Goal: Task Accomplishment & Management: Manage account settings

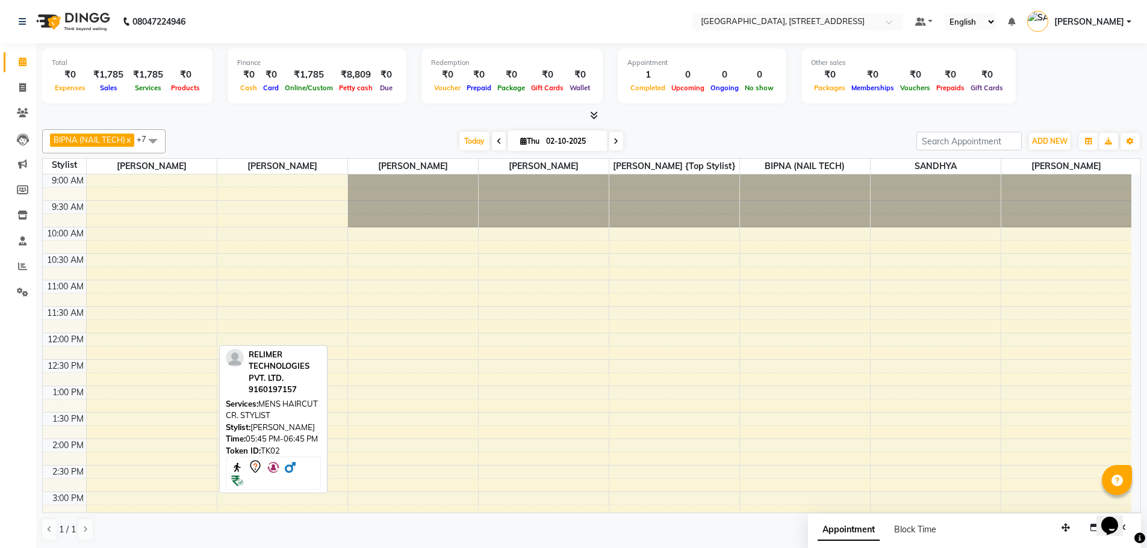
scroll to position [353, 0]
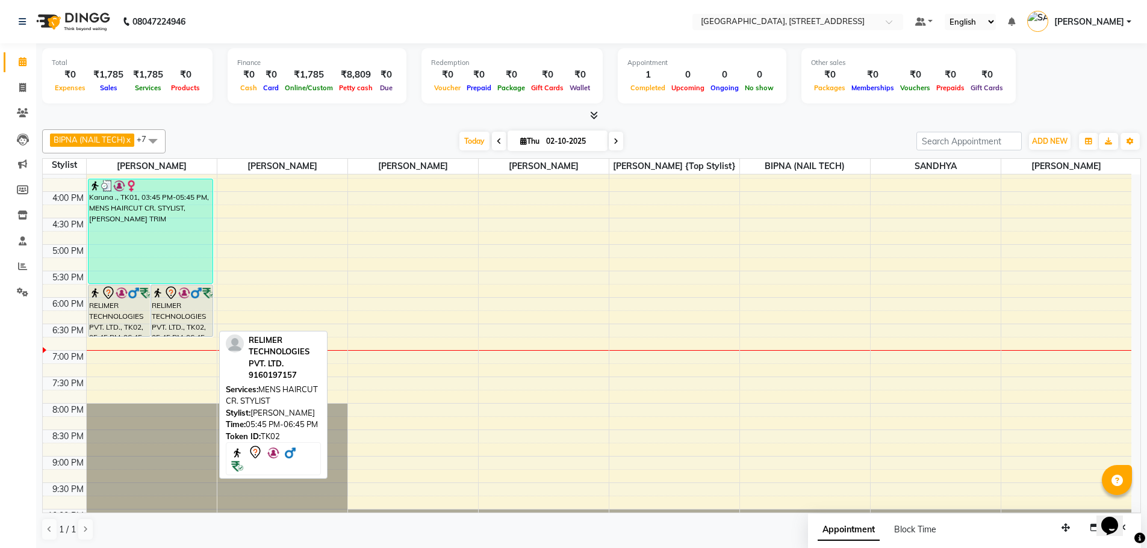
click at [196, 299] on div at bounding box center [182, 293] width 60 height 14
click at [193, 304] on div "RELIMER TECHNOLOGIES PVT. LTD., TK02, 05:45 PM-06:45 PM, MENS HAIRCUT CR. STYLI…" at bounding box center [181, 310] width 61 height 51
select select "7"
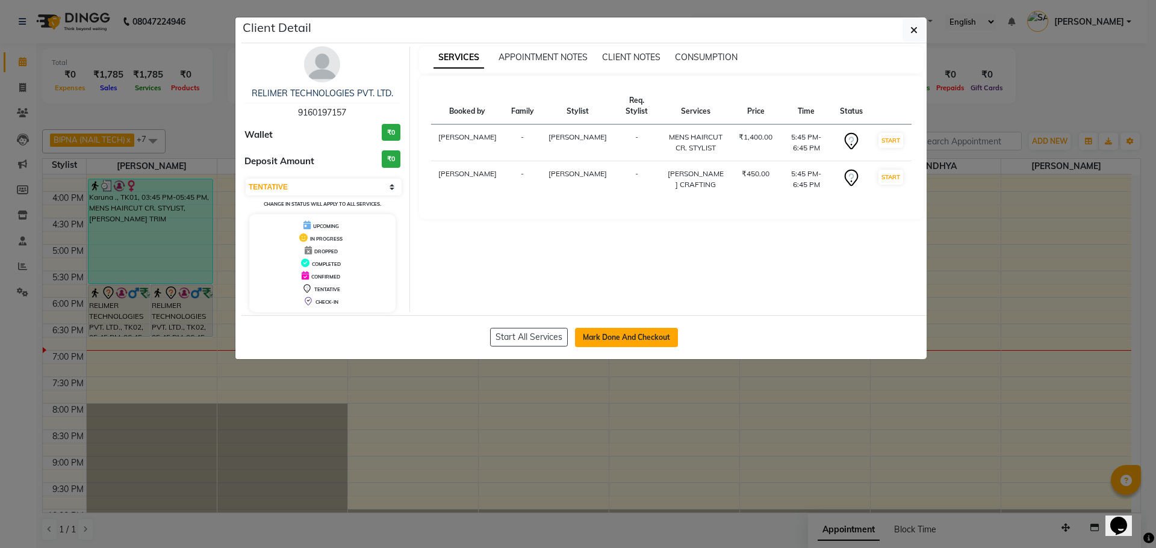
click at [627, 336] on button "Mark Done And Checkout" at bounding box center [626, 337] width 103 height 19
select select "service"
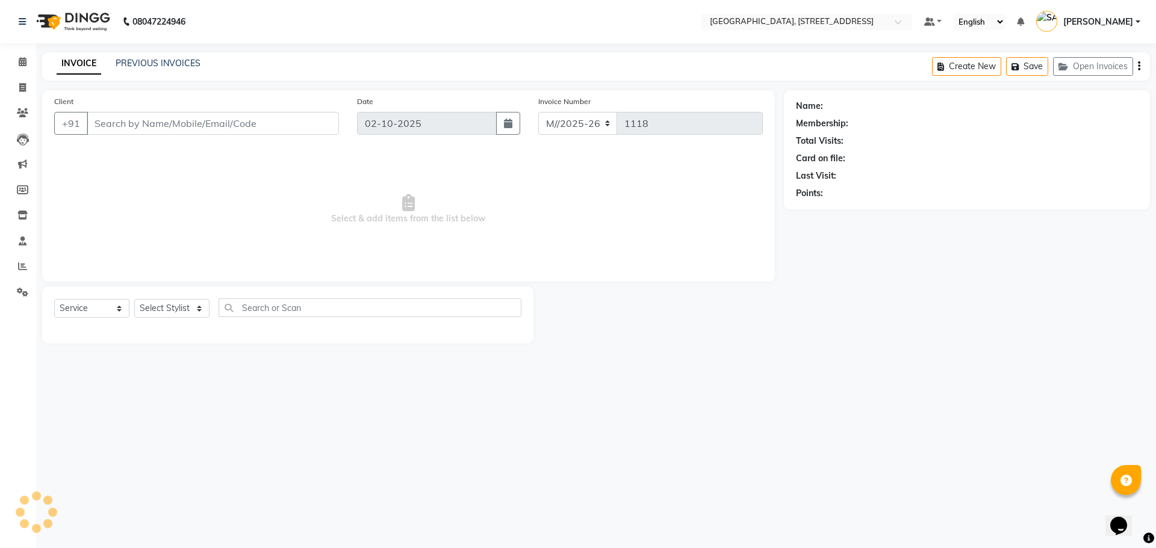
type input "9160197157"
select select "50905"
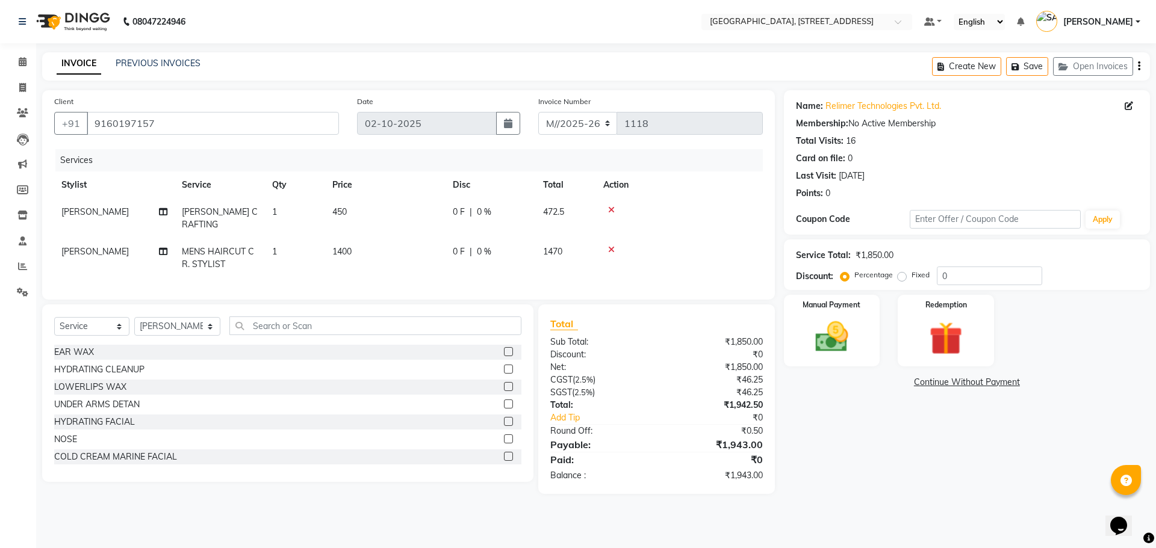
click at [830, 464] on div "Name: Relimer Technologies Pvt. Ltd. Membership: No Active Membership Total Vis…" at bounding box center [971, 292] width 375 height 404
click at [353, 238] on td "1400" at bounding box center [385, 258] width 120 height 40
select select "50905"
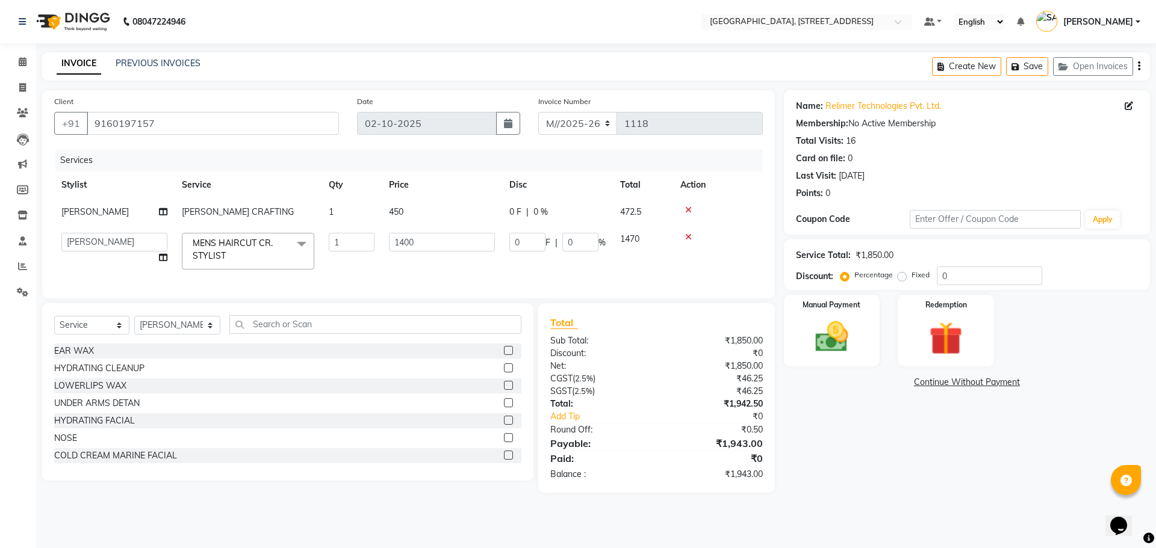
click at [823, 480] on div "Name: Relimer Technologies Pvt. Ltd. Membership: No Active Membership Total Vis…" at bounding box center [971, 291] width 375 height 403
click at [856, 397] on div "Name: Relimer Technologies Pvt. Ltd. Membership: No Active Membership Total Vis…" at bounding box center [971, 291] width 375 height 403
click at [893, 431] on div "Name: Relimer Technologies Pvt. Ltd. Membership: No Active Membership Total Vis…" at bounding box center [971, 291] width 375 height 403
click at [888, 461] on div "Name: Relimer Technologies Pvt. Ltd. Membership: No Active Membership Total Vis…" at bounding box center [971, 291] width 375 height 403
click at [818, 326] on img at bounding box center [832, 337] width 56 height 40
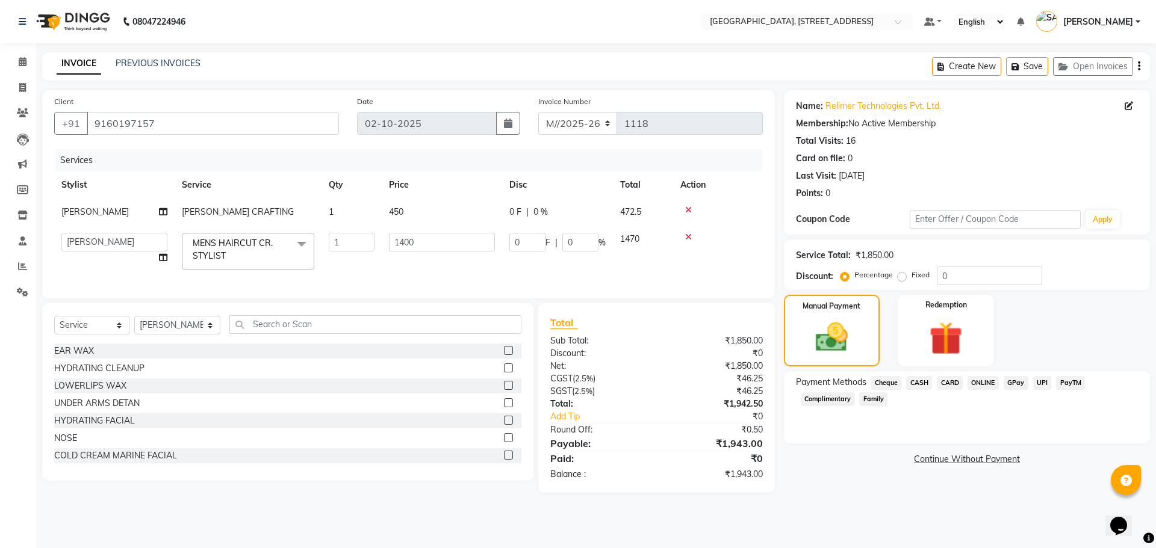
click at [1068, 386] on span "PayTM" at bounding box center [1070, 383] width 29 height 14
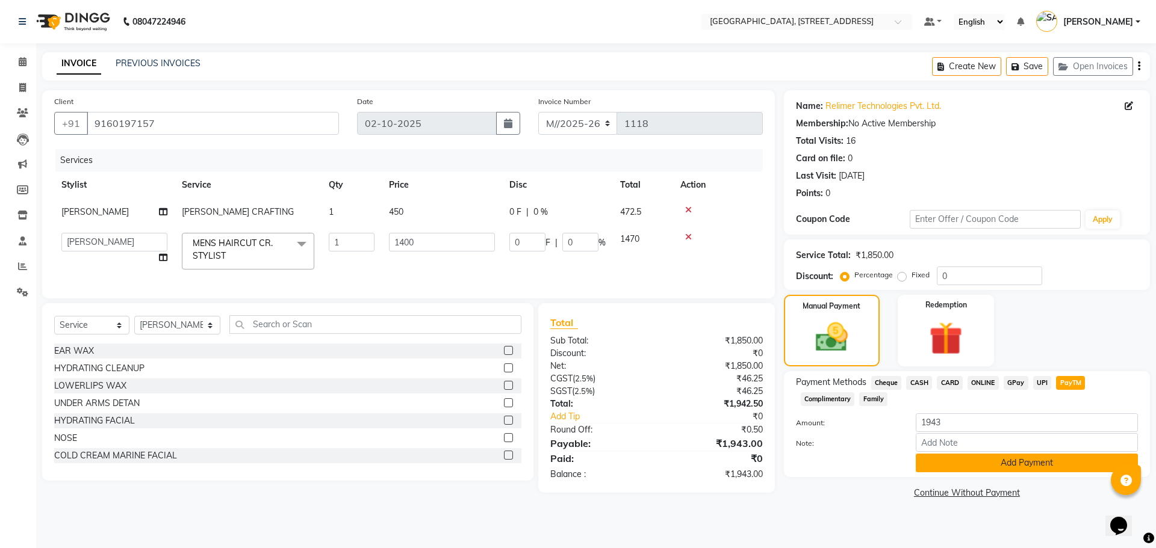
click at [973, 458] on button "Add Payment" at bounding box center [1027, 463] width 222 height 19
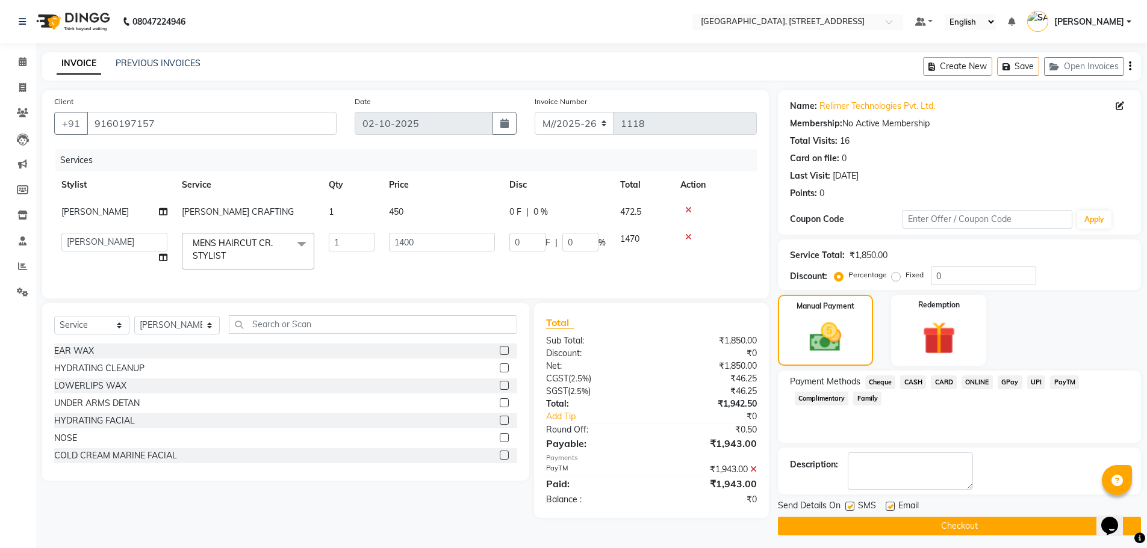
click at [938, 523] on button "Checkout" at bounding box center [959, 526] width 363 height 19
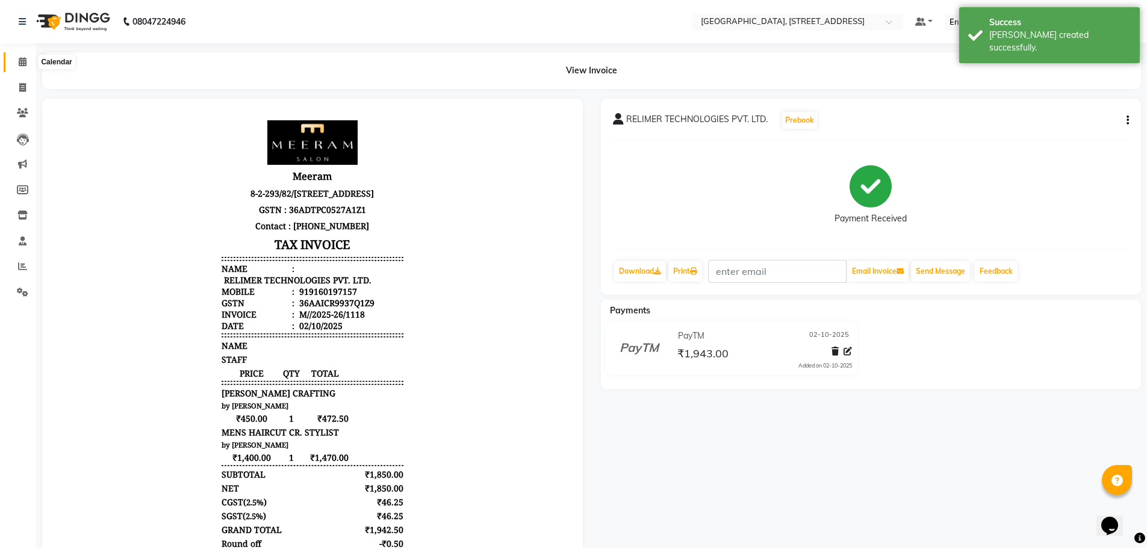
click at [22, 62] on icon at bounding box center [23, 61] width 8 height 9
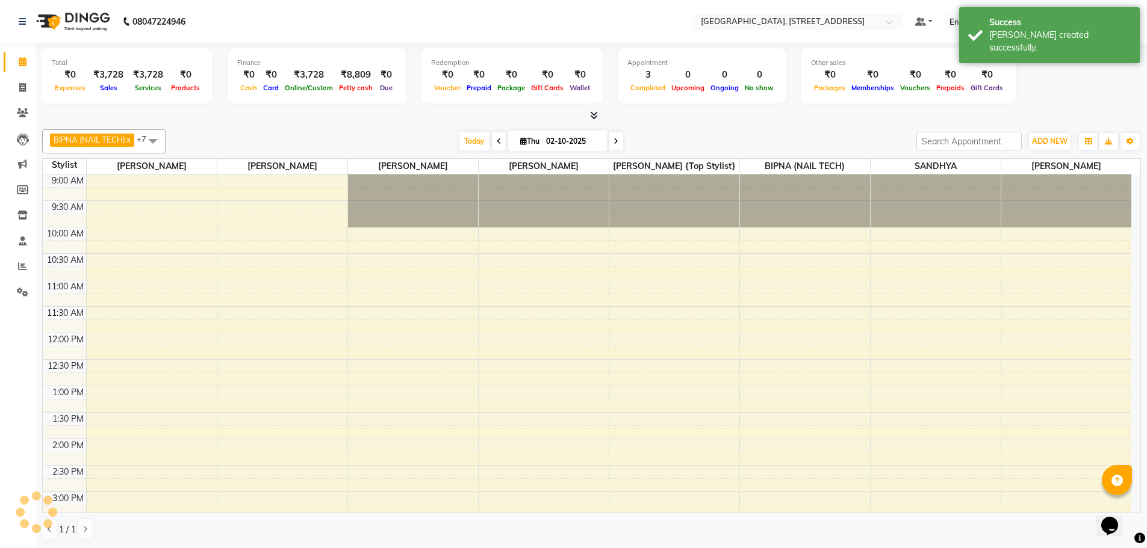
scroll to position [403, 0]
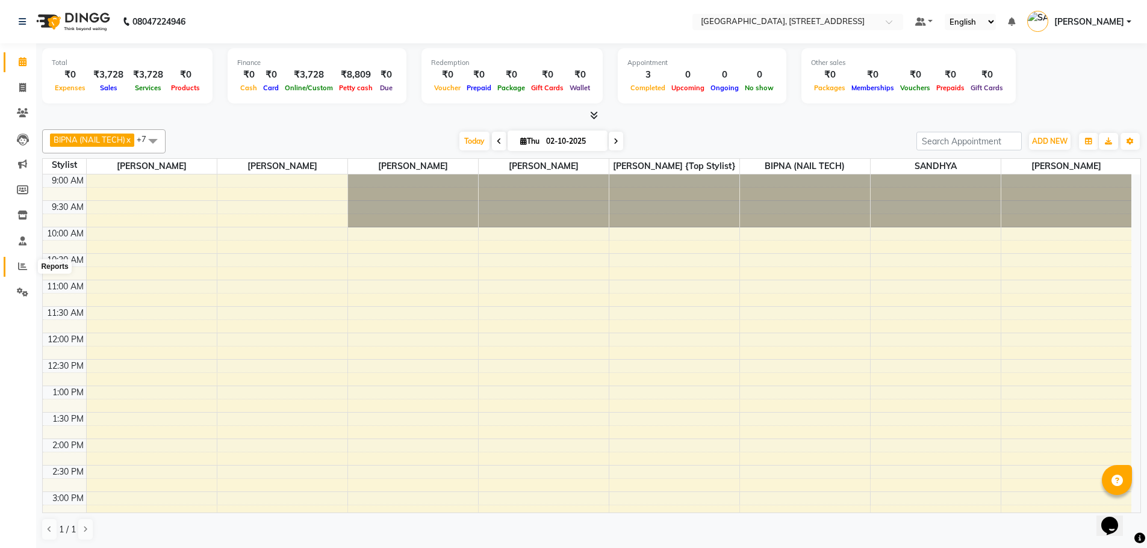
click at [20, 262] on icon at bounding box center [22, 266] width 9 height 9
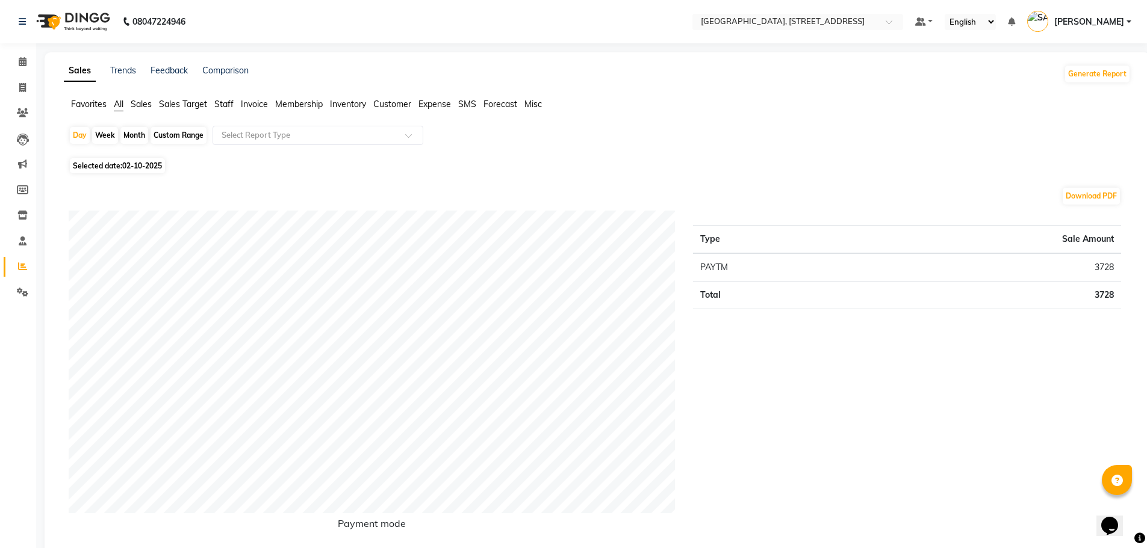
click at [174, 104] on span "Sales Target" at bounding box center [183, 104] width 48 height 11
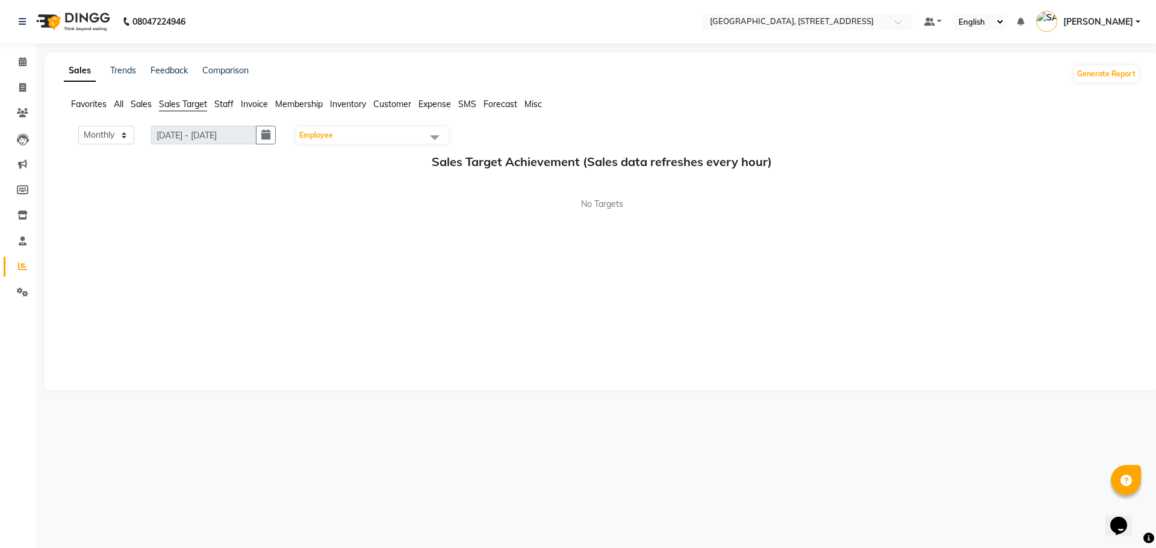
click at [374, 130] on span "Employee" at bounding box center [372, 135] width 152 height 17
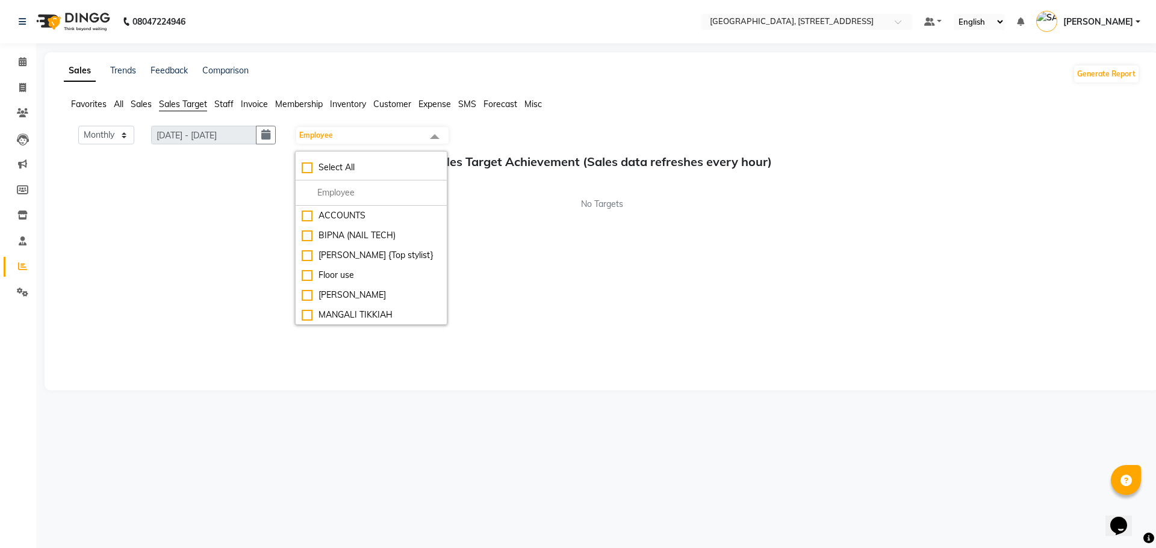
click at [707, 441] on div "08047224946 Select Location × Meeram, Mohans Plaza Road Number 36, Jubilee Hill…" at bounding box center [578, 274] width 1156 height 548
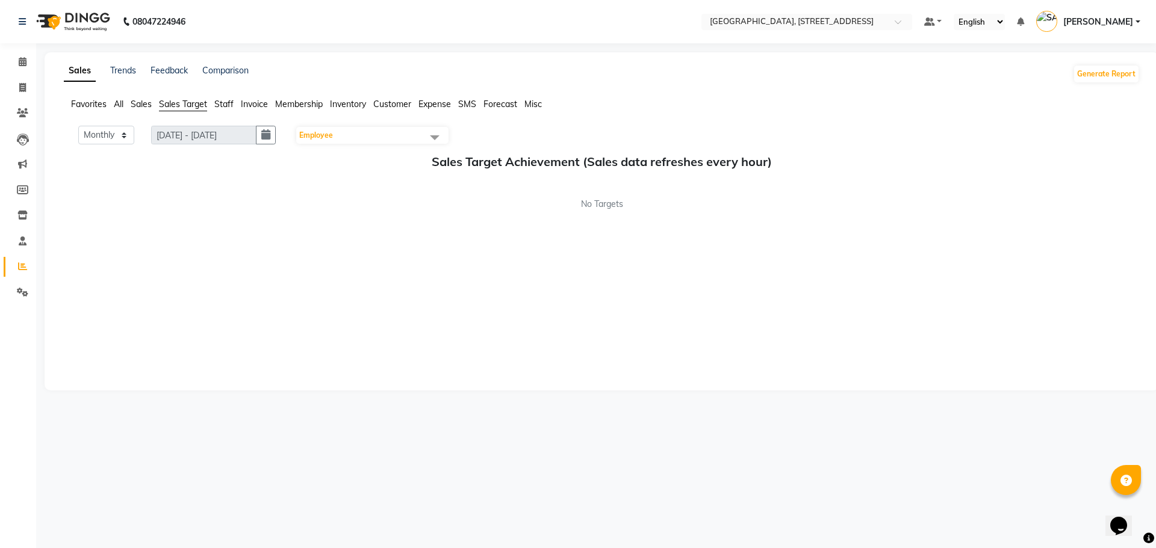
click at [147, 105] on span "Sales" at bounding box center [141, 104] width 21 height 11
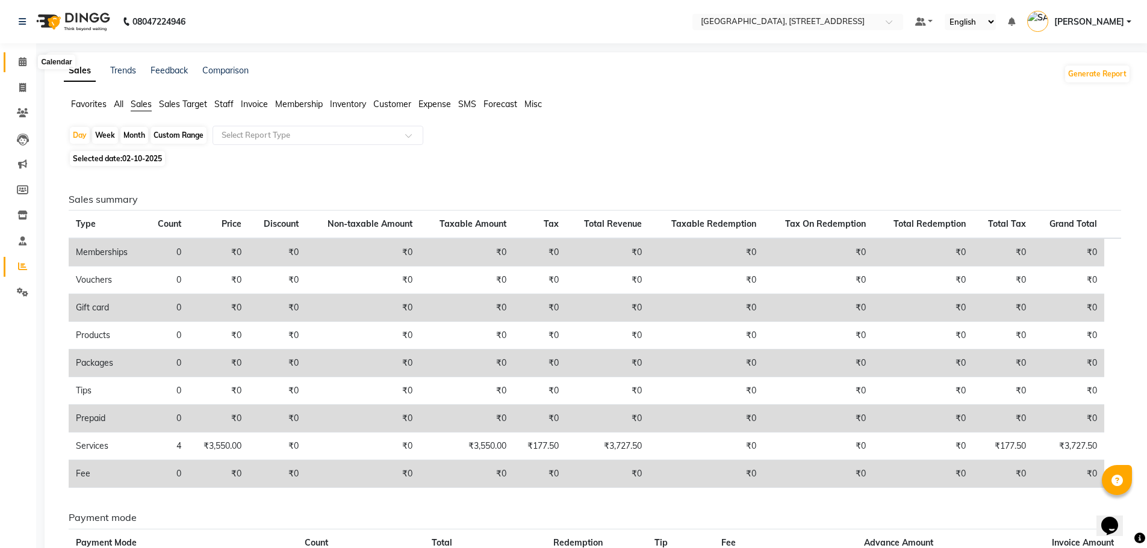
click at [20, 65] on icon at bounding box center [23, 61] width 8 height 9
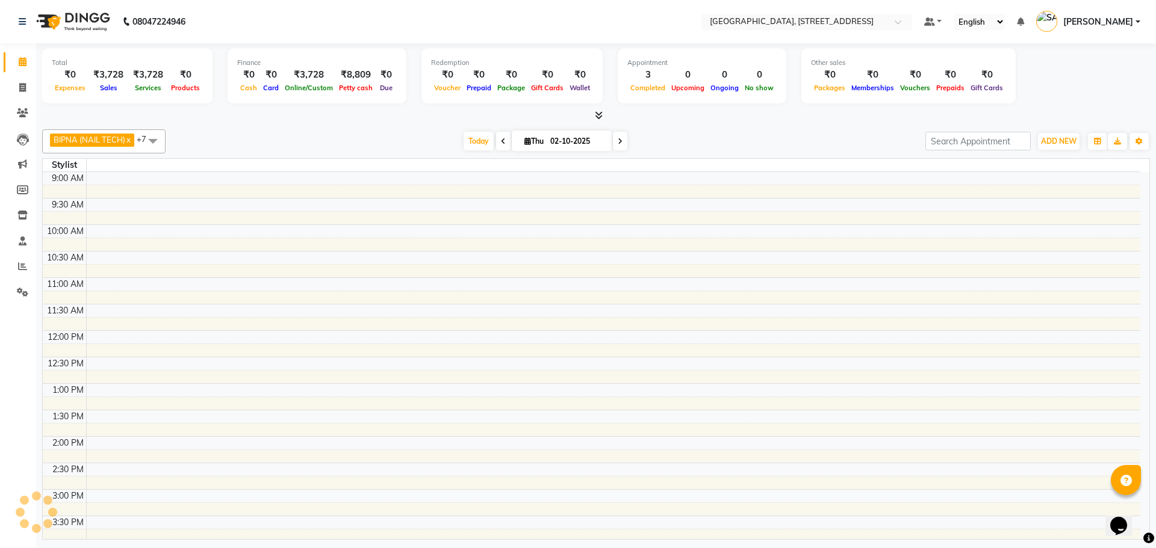
scroll to position [380, 0]
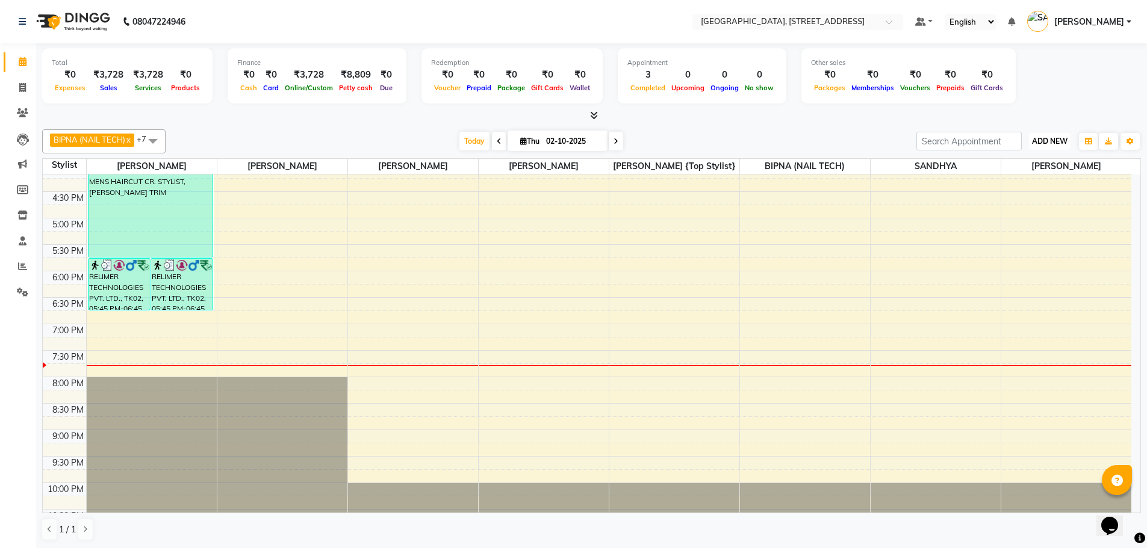
click at [1051, 139] on span "ADD NEW" at bounding box center [1050, 141] width 36 height 9
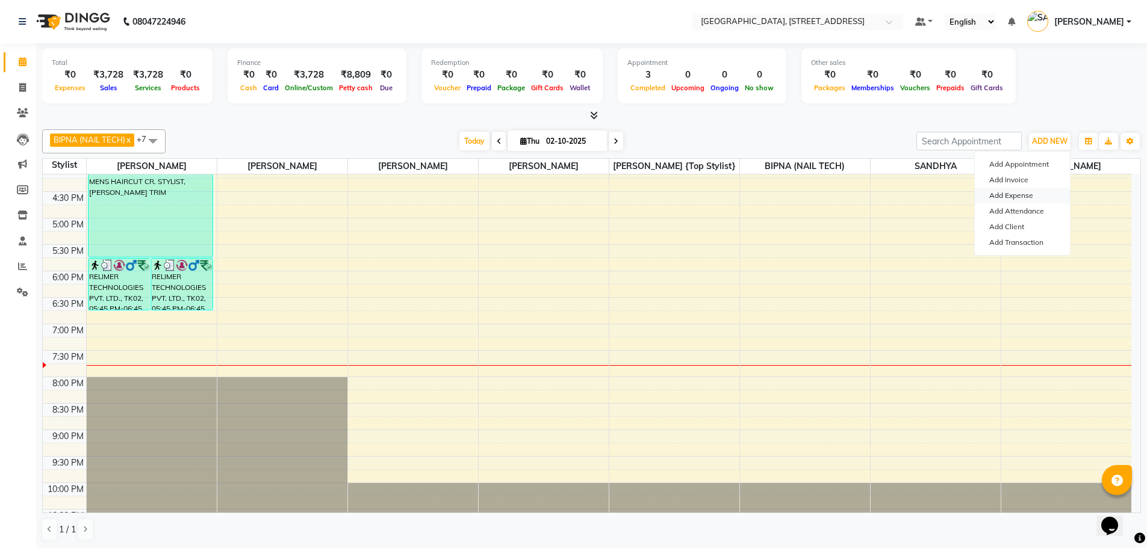
click at [1029, 193] on link "Add Expense" at bounding box center [1022, 196] width 95 height 16
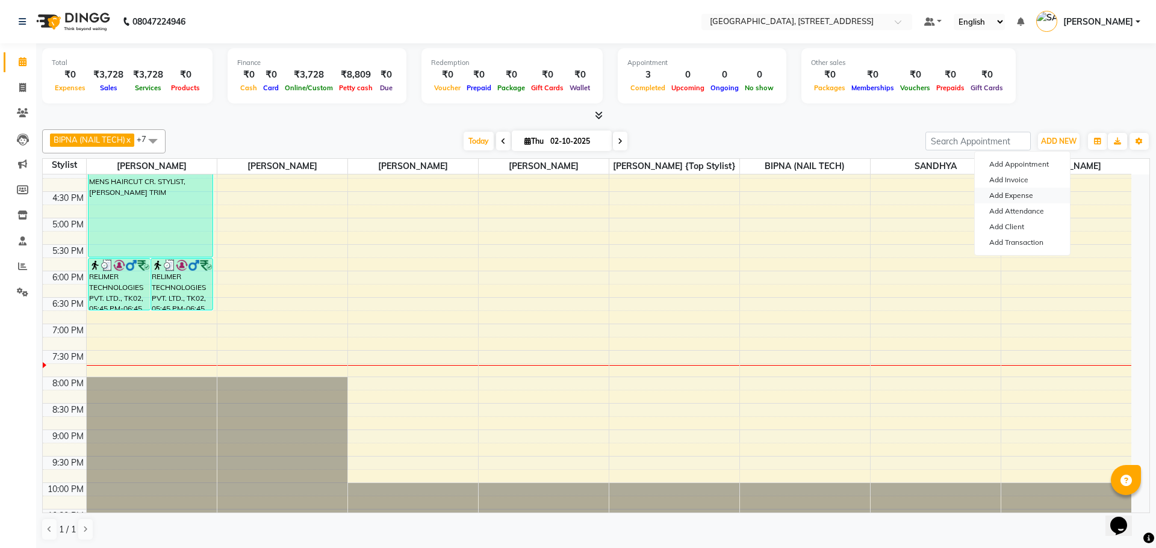
select select "1"
select select "5632"
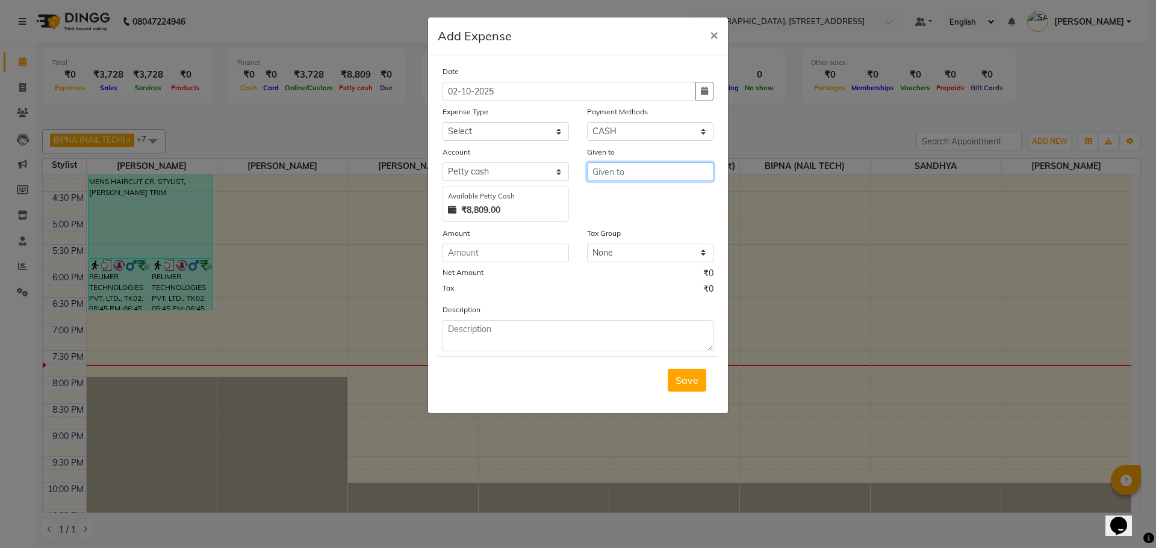
click at [629, 172] on input "text" at bounding box center [650, 172] width 126 height 19
click at [632, 198] on ngb-highlight "Moni ka Sharma (Owner)" at bounding box center [671, 197] width 138 height 12
type input "[PERSON_NAME] (Owner)"
click at [490, 256] on input "number" at bounding box center [505, 253] width 126 height 19
type input "10000"
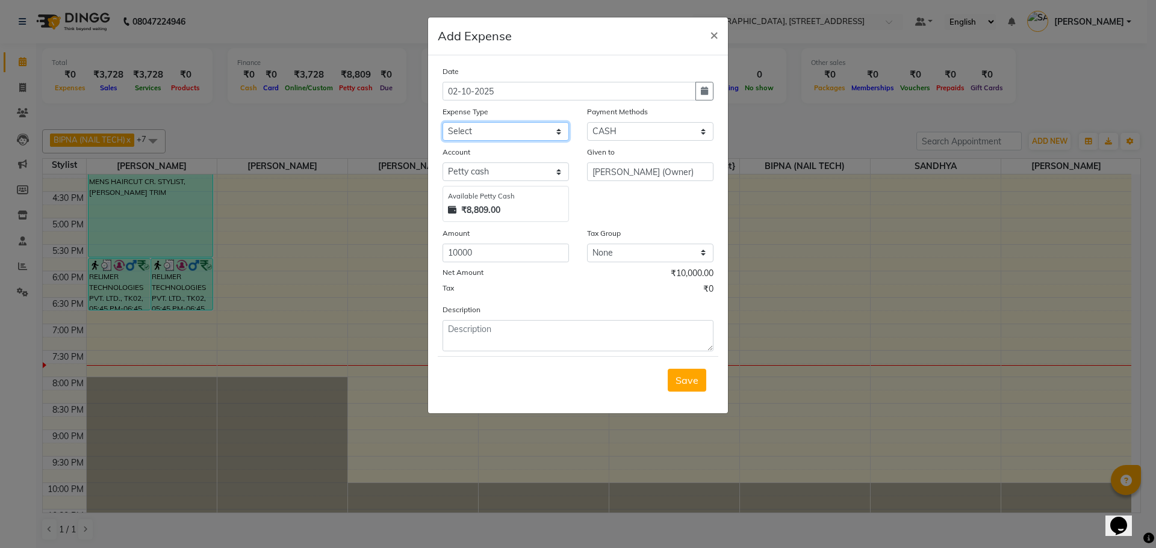
click at [544, 128] on select "Select Advance Salary Bank charges Car maintenance CASH AHNDOVER TO MANISH SIR …" at bounding box center [505, 131] width 126 height 19
select select "16545"
click at [442, 122] on select "Select Advance Salary Bank charges Car maintenance CASH AHNDOVER TO MANISH SIR …" at bounding box center [505, 131] width 126 height 19
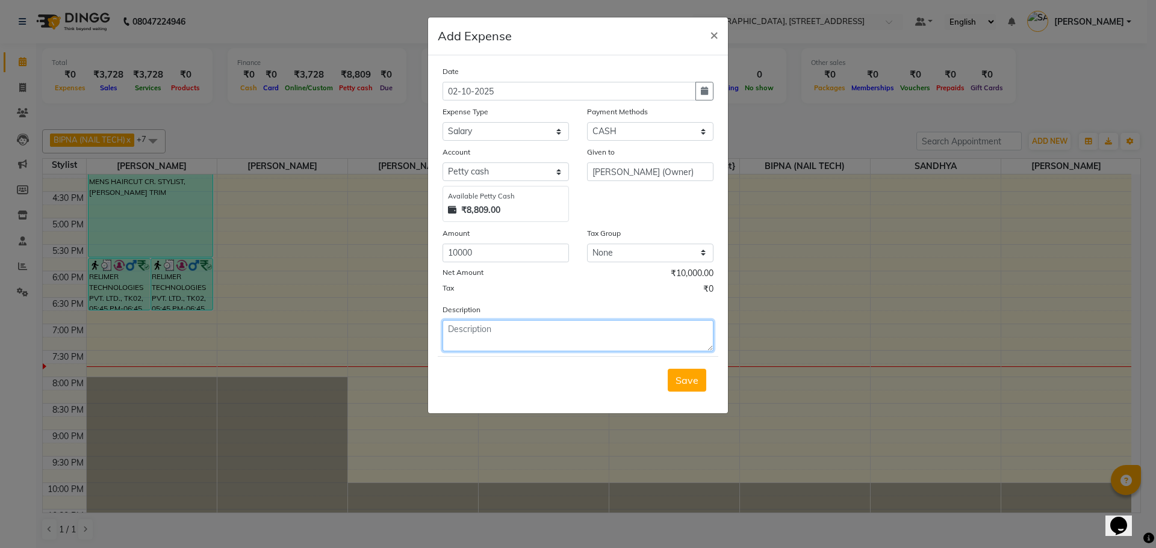
click at [495, 335] on textarea at bounding box center [577, 335] width 271 height 31
click at [468, 332] on textarea "hous" at bounding box center [577, 335] width 271 height 31
click at [479, 331] on textarea "house" at bounding box center [577, 335] width 271 height 31
click at [514, 327] on textarea "house keeping" at bounding box center [577, 335] width 271 height 31
click at [502, 329] on textarea "house keepingfor the month of" at bounding box center [577, 335] width 271 height 31
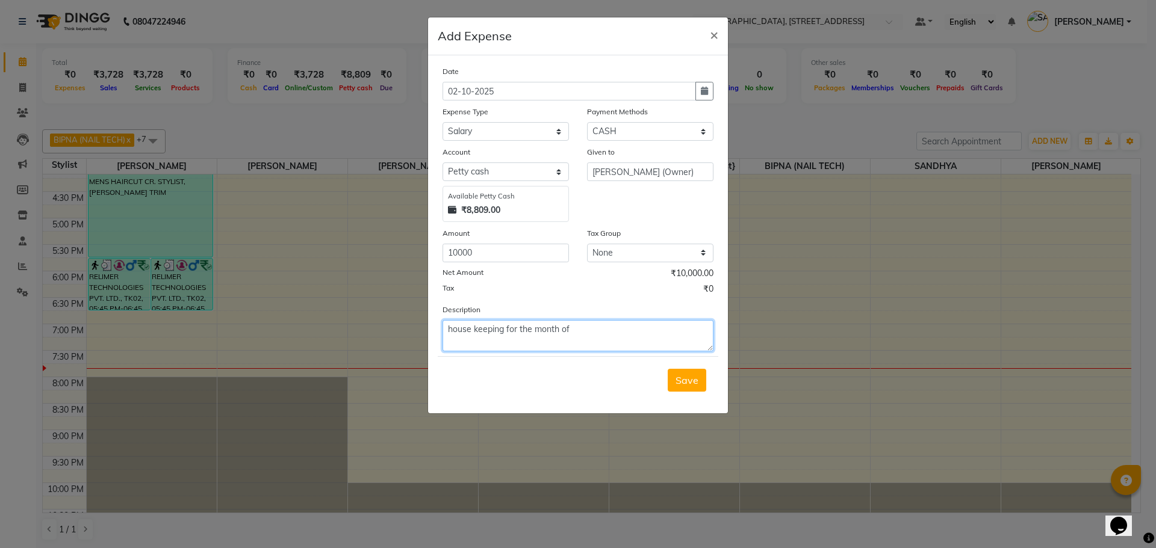
click at [570, 330] on textarea "house keeping for the month of" at bounding box center [577, 335] width 271 height 31
click at [574, 330] on textarea "house keeping for the month of august" at bounding box center [577, 335] width 271 height 31
click at [452, 327] on textarea "house keeping for the month of August" at bounding box center [577, 335] width 271 height 31
click at [447, 329] on textarea "House keeping for the month of August" at bounding box center [577, 335] width 271 height 31
click at [486, 327] on textarea "remainingHouse keeping for the month of August" at bounding box center [577, 335] width 271 height 31
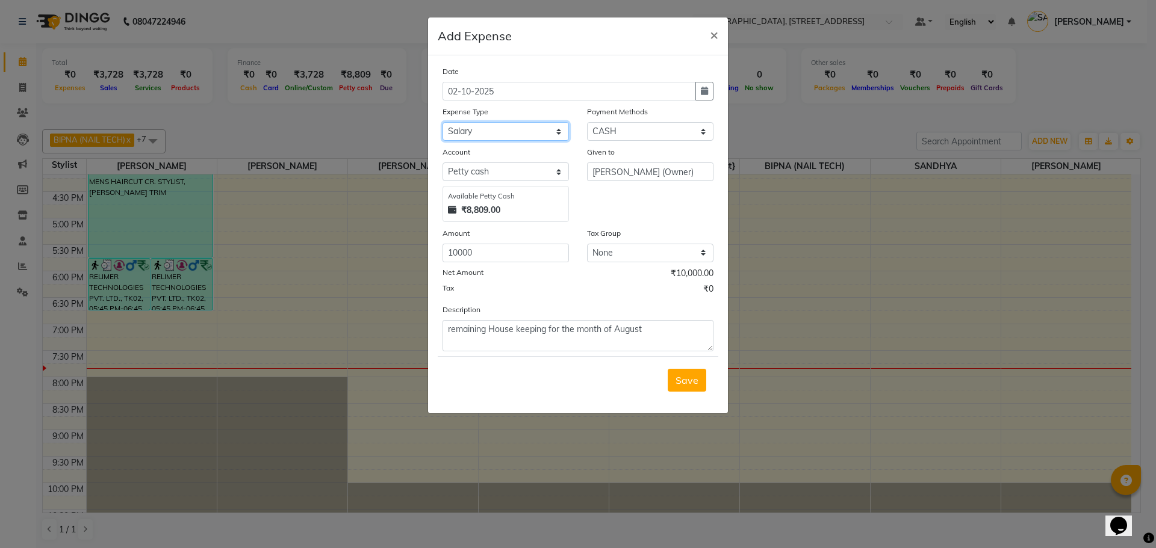
click at [538, 128] on select "Select Advance Salary Bank charges Car maintenance CASH AHNDOVER TO MANISH SIR …" at bounding box center [505, 131] width 126 height 19
click at [442, 122] on select "Select Advance Salary Bank charges Car maintenance CASH AHNDOVER TO MANISH SIR …" at bounding box center [505, 131] width 126 height 19
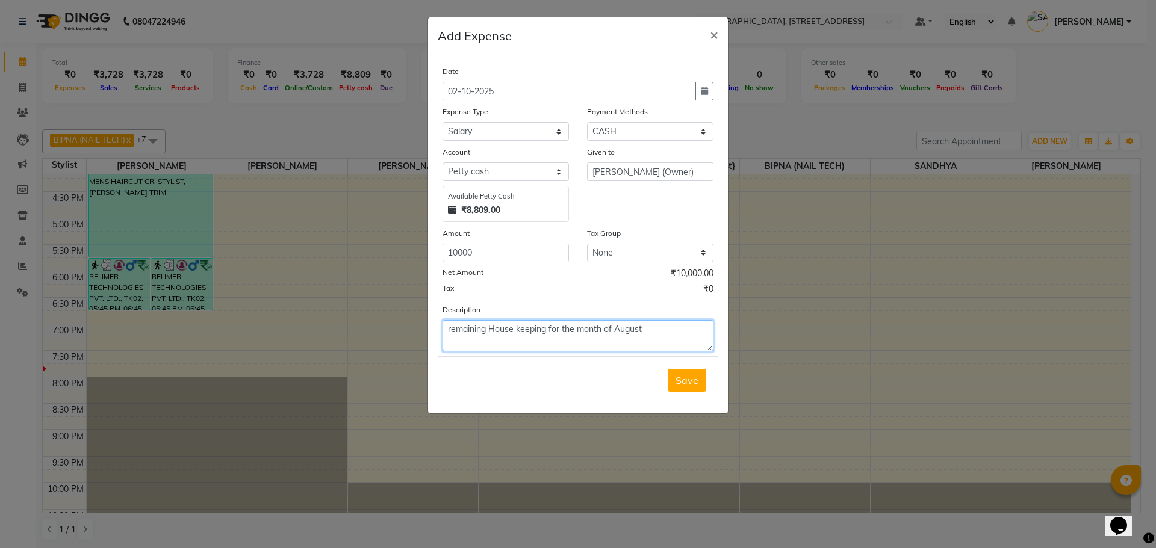
click at [450, 329] on textarea "remaining House keeping for the month of August" at bounding box center [577, 335] width 271 height 31
type textarea "remaining House keeping for the month of August"
click at [713, 36] on span "×" at bounding box center [714, 34] width 8 height 18
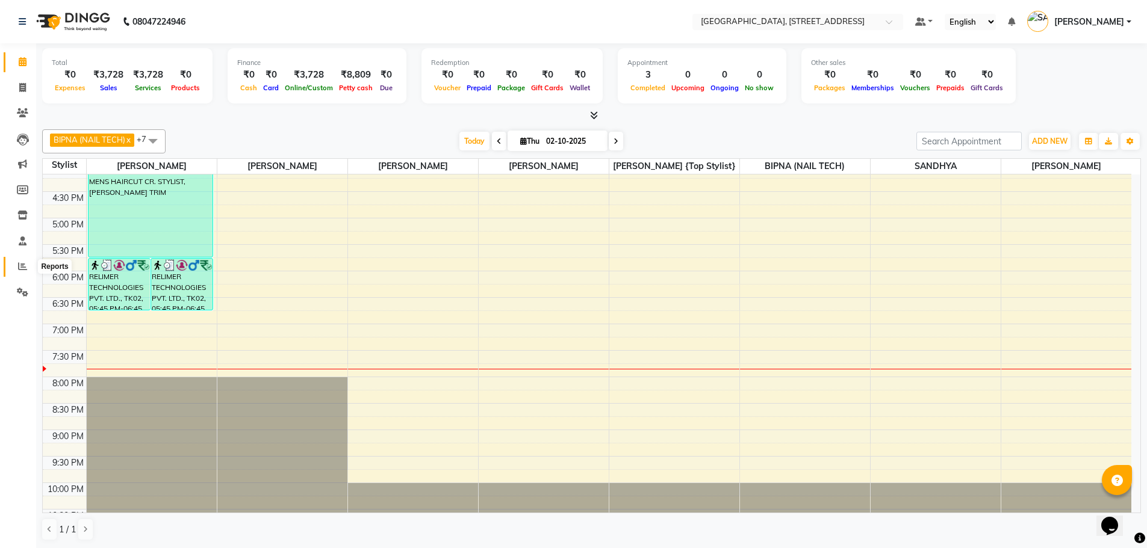
click at [19, 263] on icon at bounding box center [22, 266] width 9 height 9
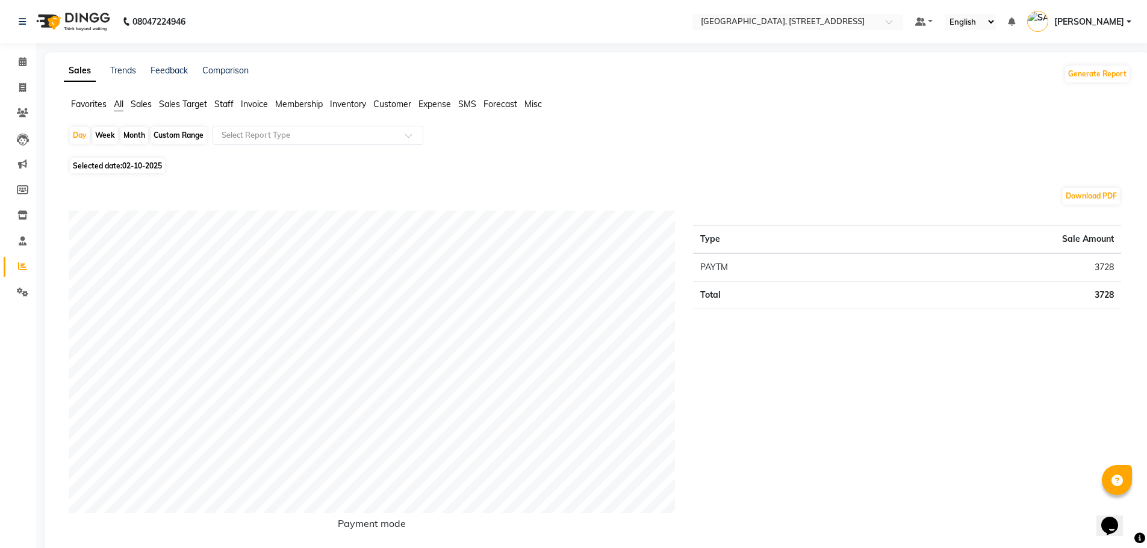
click at [141, 108] on span "Sales" at bounding box center [141, 104] width 21 height 11
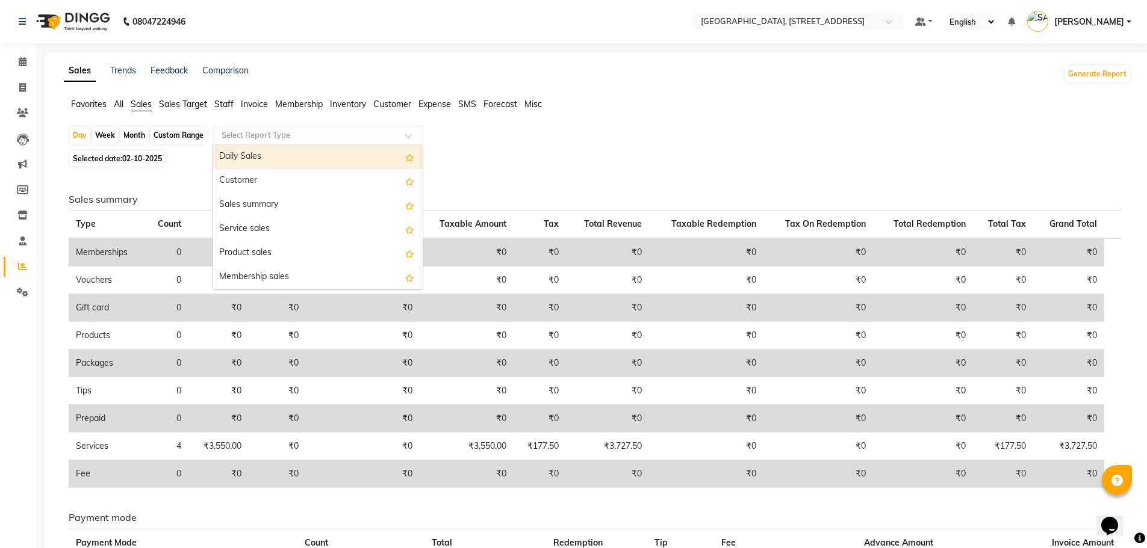
click at [320, 136] on input "text" at bounding box center [305, 135] width 173 height 12
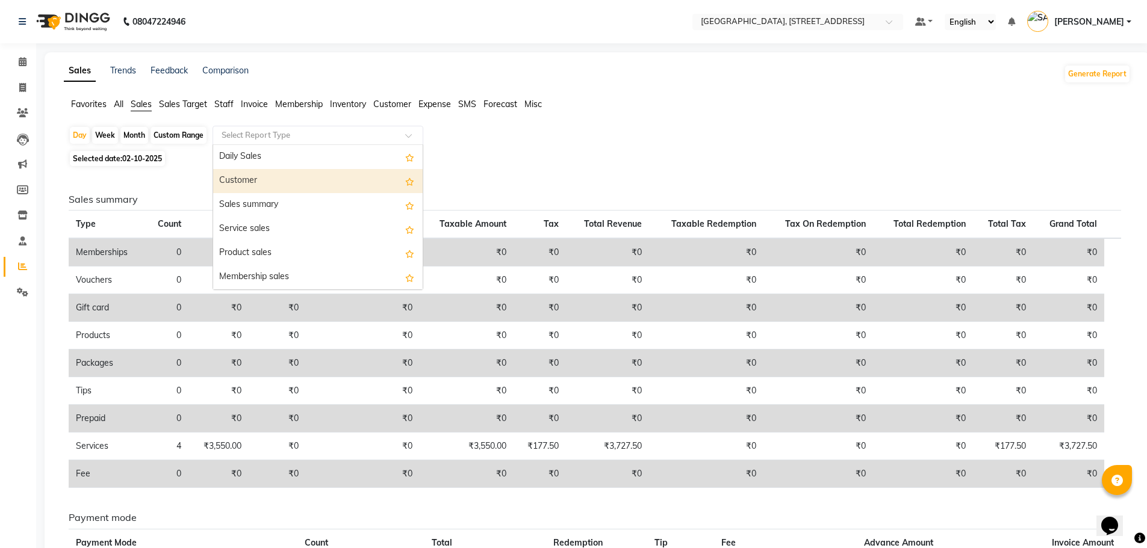
click at [289, 187] on div "Customer" at bounding box center [318, 181] width 210 height 24
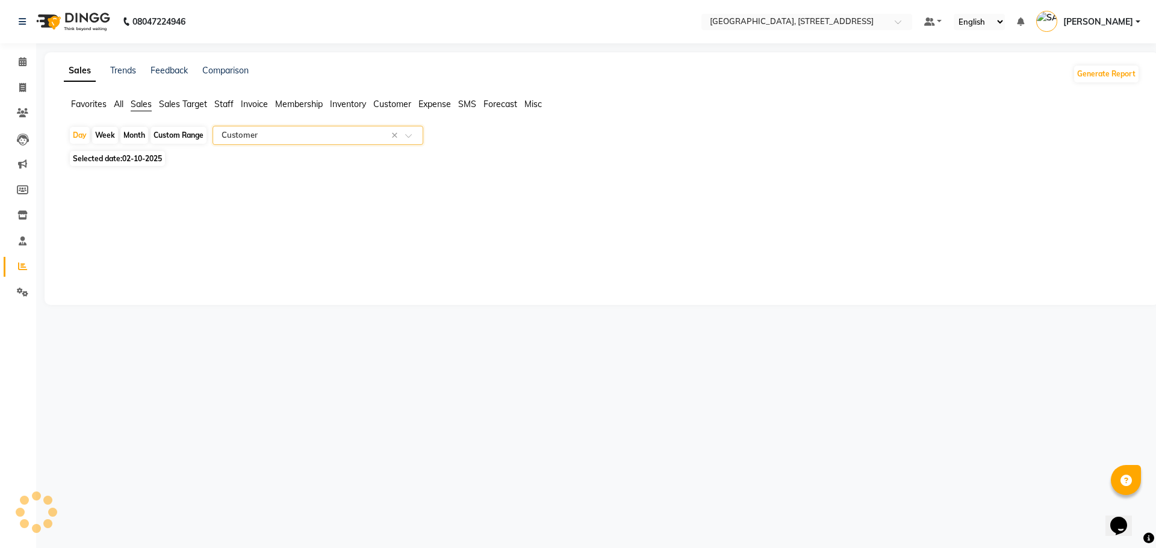
select select "filtered_report"
select select "pdf"
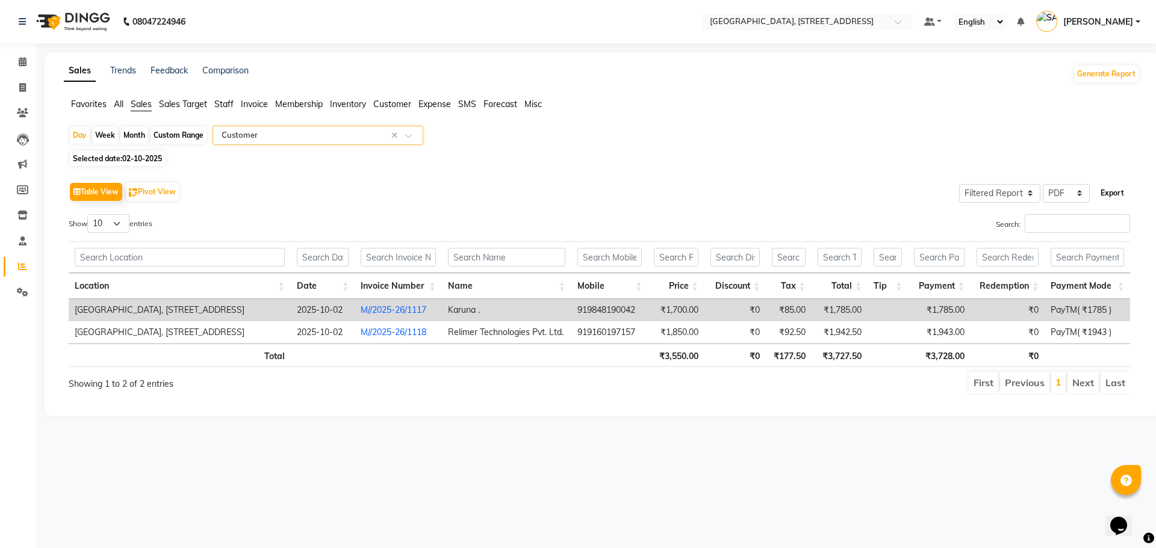
click at [1115, 192] on button "Export" at bounding box center [1112, 193] width 33 height 20
select select "monospace"
select select "12px"
select select "template_1"
select select "A4"
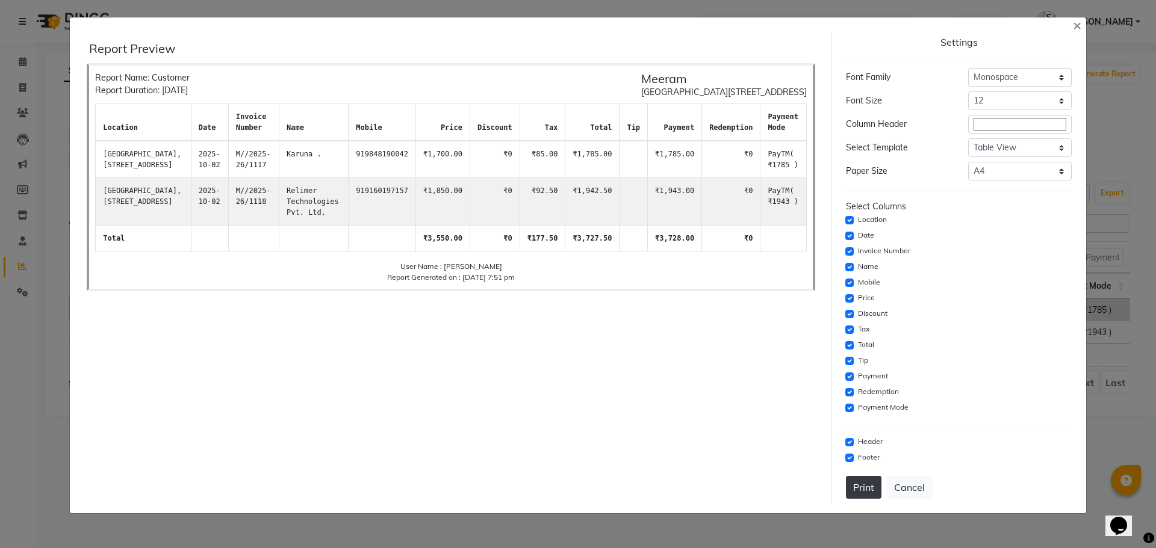
click at [869, 486] on button "Print" at bounding box center [864, 487] width 36 height 23
click at [1074, 25] on span "×" at bounding box center [1077, 25] width 8 height 18
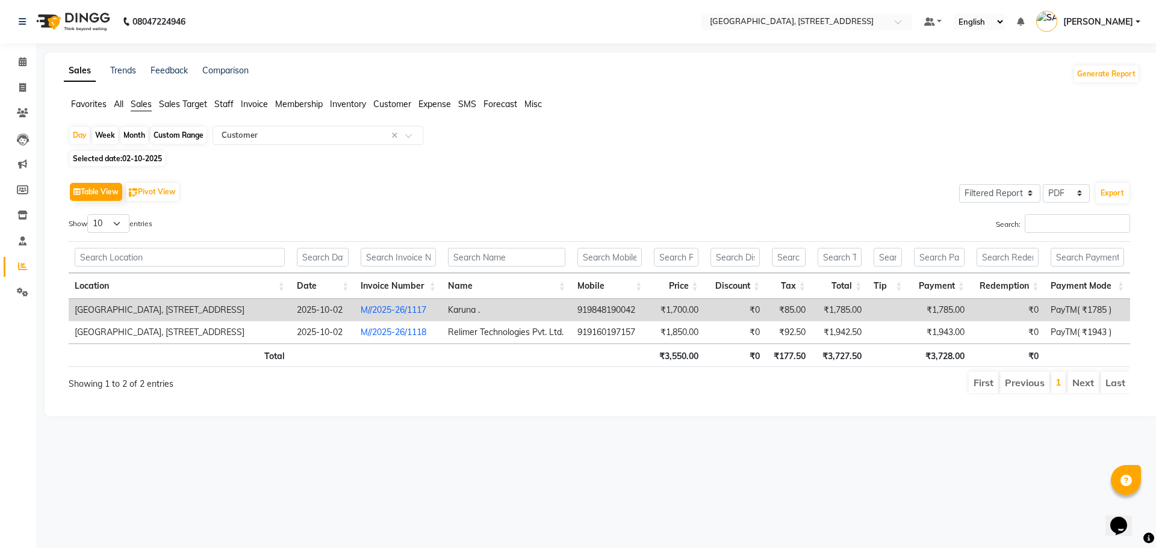
click at [1138, 19] on link "[PERSON_NAME]" at bounding box center [1088, 22] width 104 height 20
click at [1072, 88] on link "Sign out" at bounding box center [1078, 86] width 110 height 19
